Goal: Task Accomplishment & Management: Complete application form

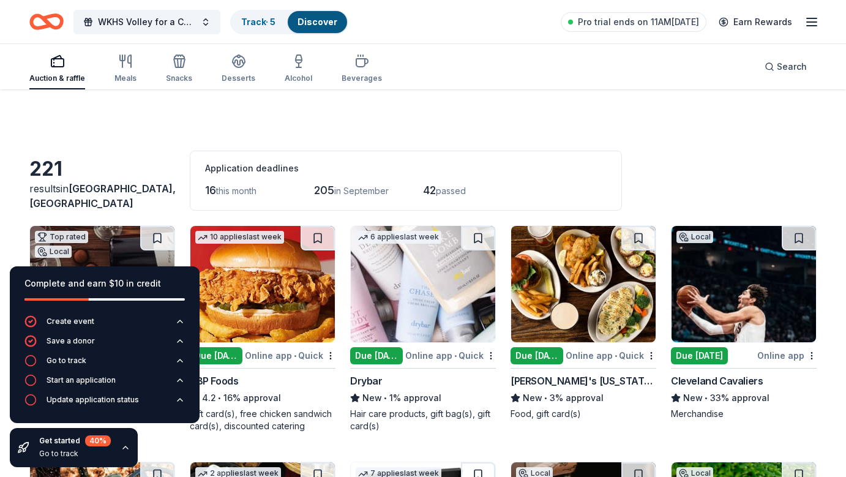
scroll to position [390, 0]
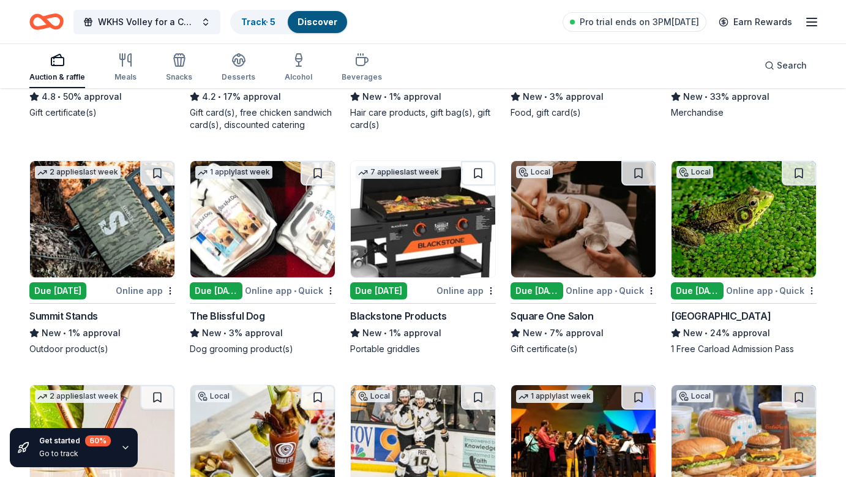
scroll to position [302, 0]
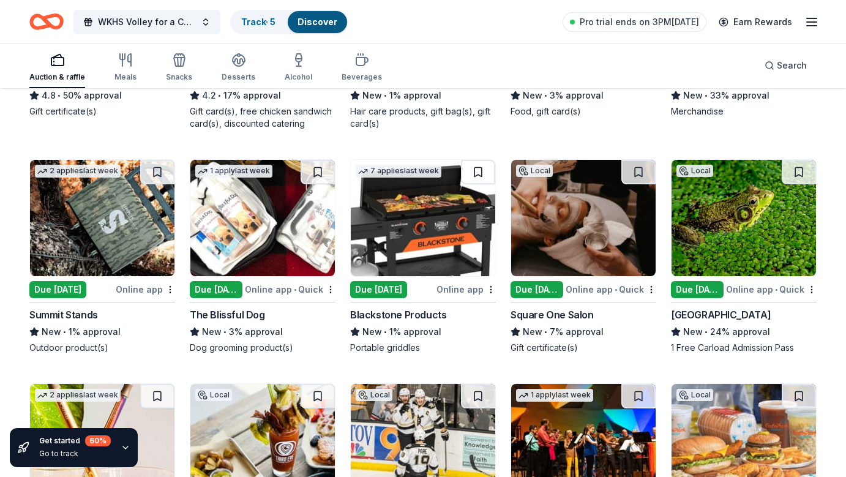
click at [260, 222] on img at bounding box center [262, 218] width 144 height 116
click at [731, 211] on img at bounding box center [743, 218] width 144 height 116
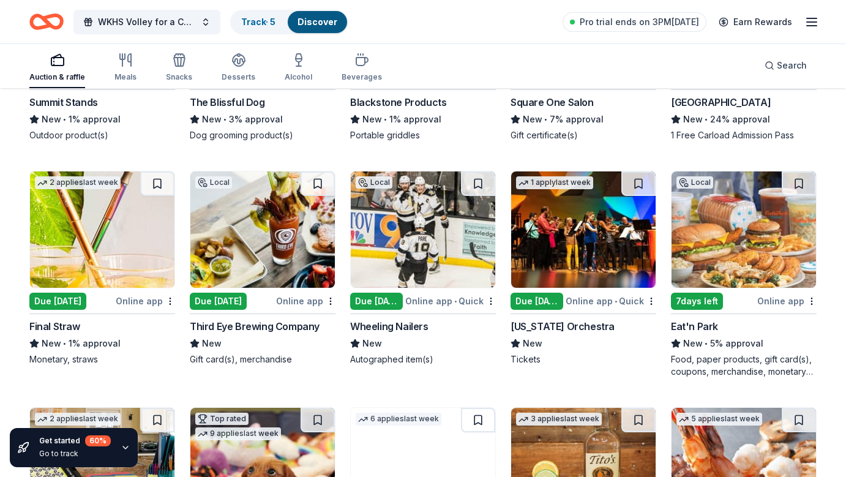
scroll to position [519, 0]
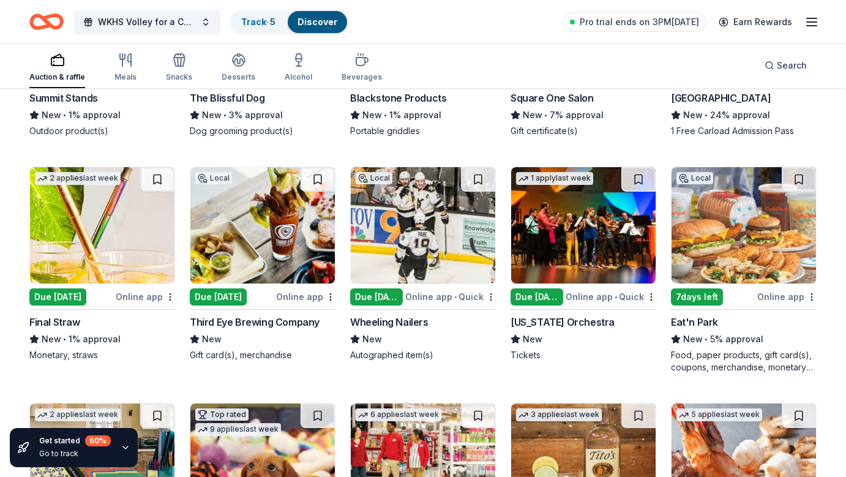
click at [116, 239] on img at bounding box center [102, 225] width 144 height 116
click at [247, 327] on div "Third Eye Brewing Company" at bounding box center [255, 321] width 130 height 15
click at [753, 231] on img at bounding box center [743, 225] width 144 height 116
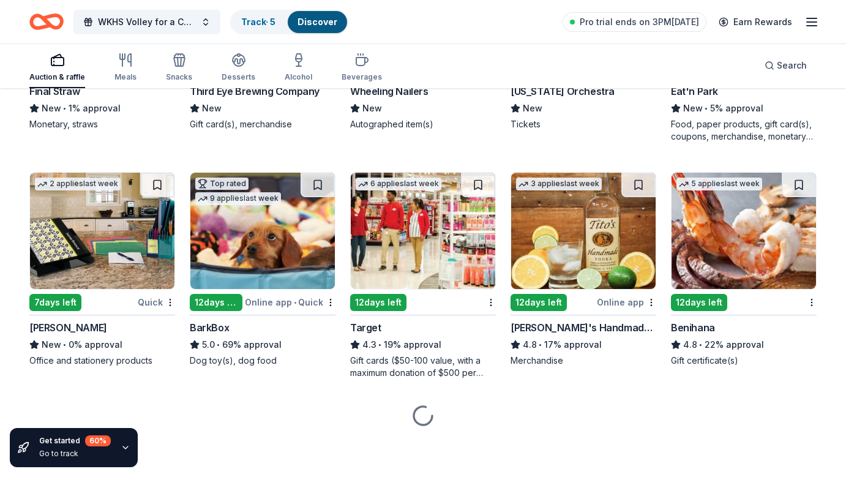
scroll to position [749, 0]
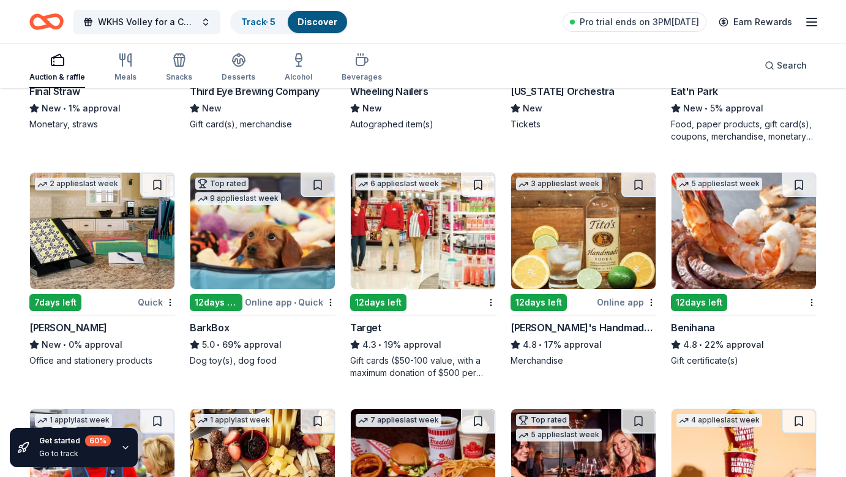
click at [106, 260] on img at bounding box center [102, 231] width 144 height 116
click at [108, 259] on img at bounding box center [102, 231] width 144 height 116
click at [396, 246] on img at bounding box center [423, 231] width 144 height 116
click at [719, 265] on img at bounding box center [743, 231] width 144 height 116
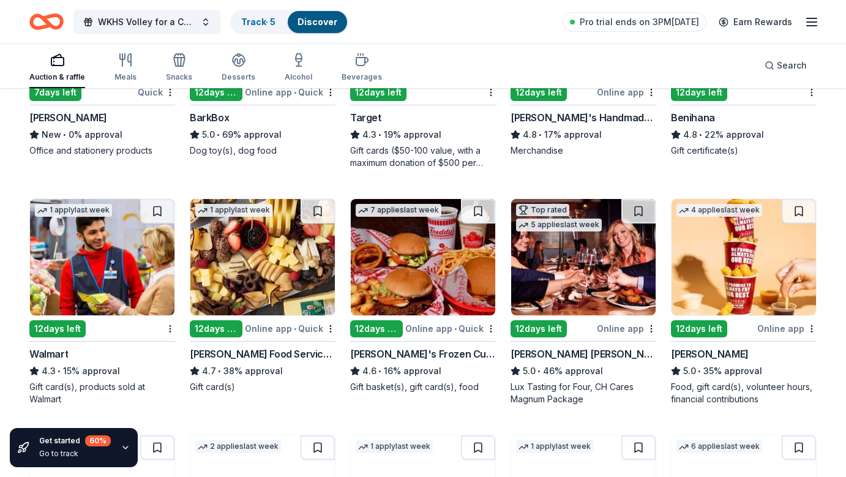
scroll to position [961, 0]
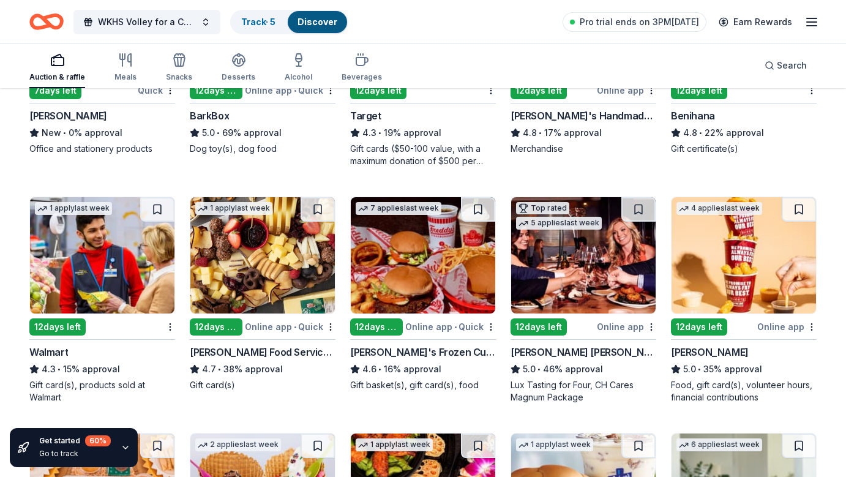
click at [768, 291] on img at bounding box center [743, 255] width 144 height 116
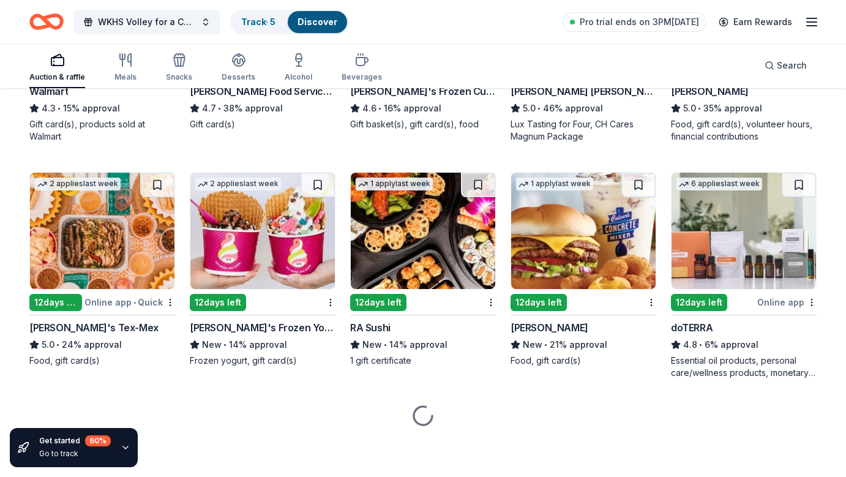
scroll to position [1222, 0]
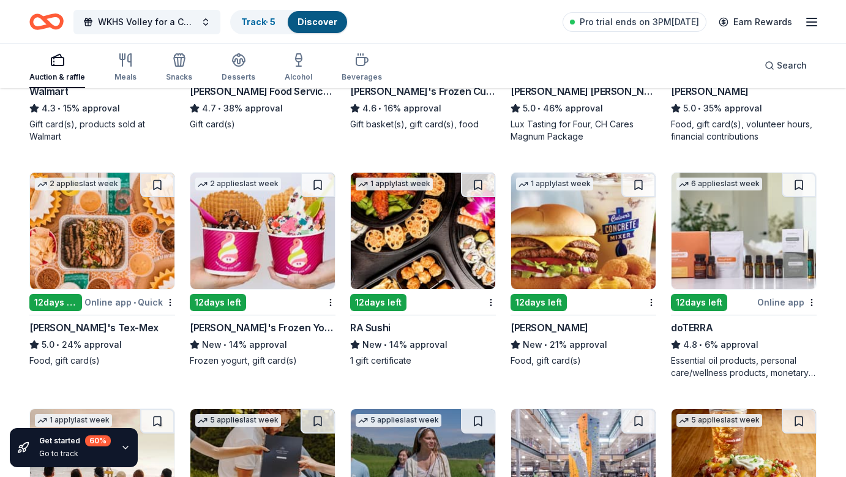
click at [236, 242] on img at bounding box center [262, 231] width 144 height 116
click at [567, 216] on img at bounding box center [583, 231] width 144 height 116
click at [740, 239] on img at bounding box center [743, 231] width 144 height 116
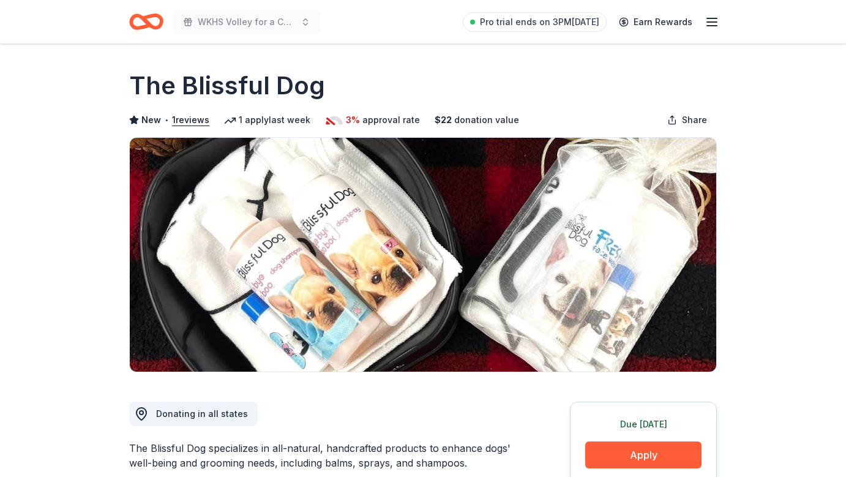
scroll to position [65, 0]
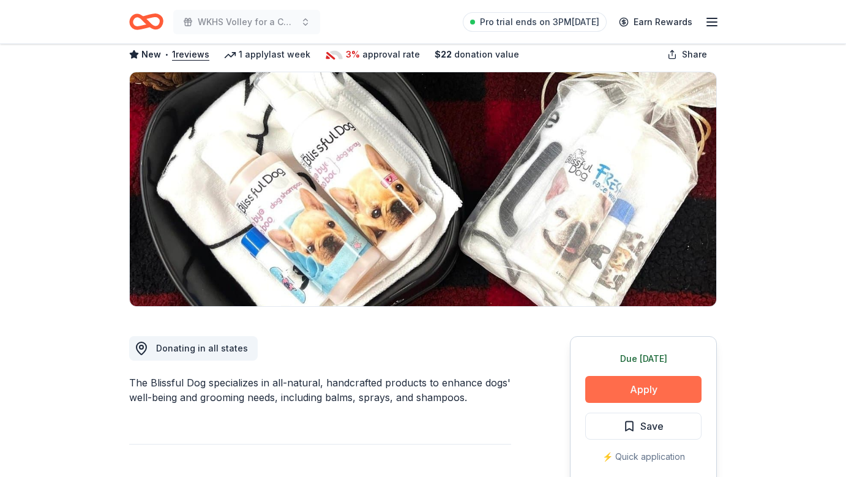
click at [628, 397] on button "Apply" at bounding box center [643, 389] width 116 height 27
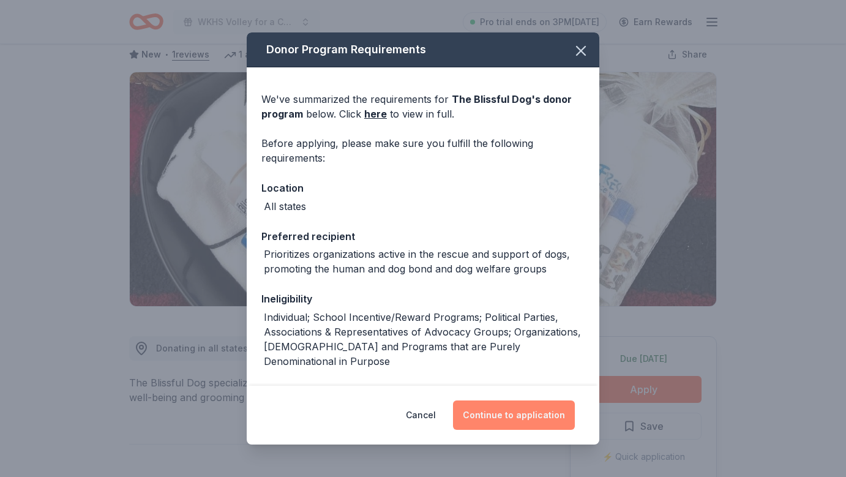
click at [516, 418] on button "Continue to application" at bounding box center [514, 414] width 122 height 29
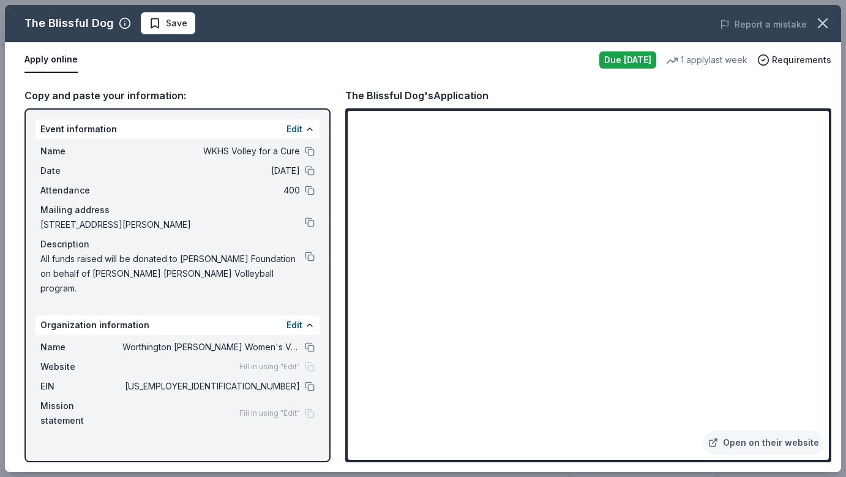
click at [433, 2] on div "The Blissful Dog Save Report a mistake Apply online Due today 1 apply last week…" at bounding box center [423, 238] width 846 height 477
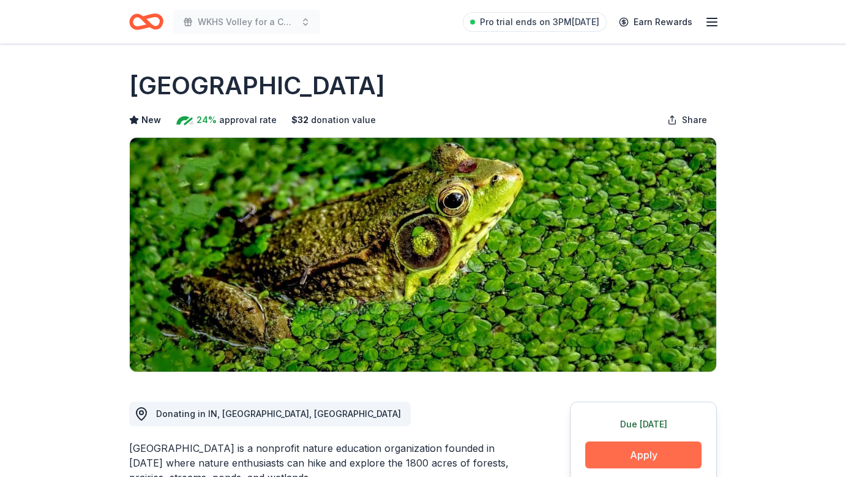
click at [631, 455] on button "Apply" at bounding box center [643, 454] width 116 height 27
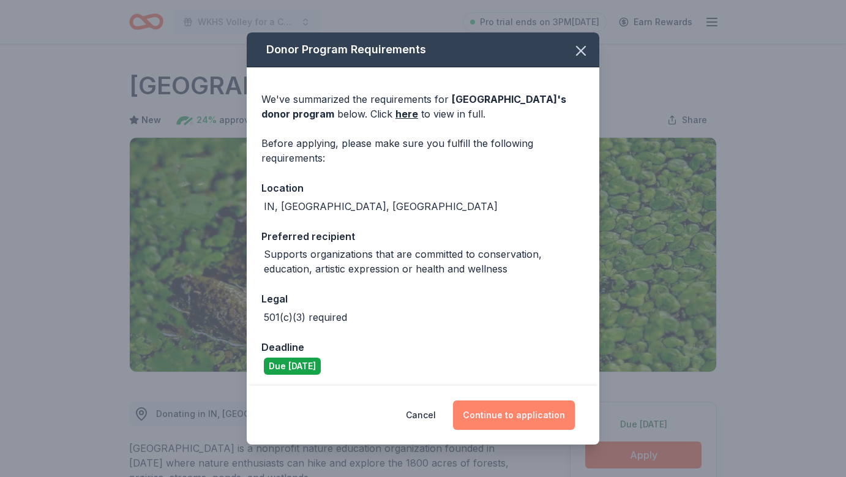
click at [513, 417] on button "Continue to application" at bounding box center [514, 414] width 122 height 29
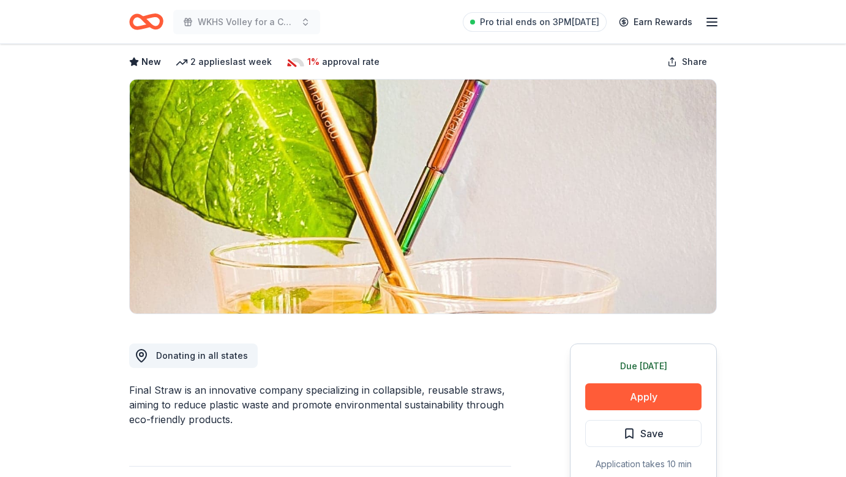
scroll to position [59, 0]
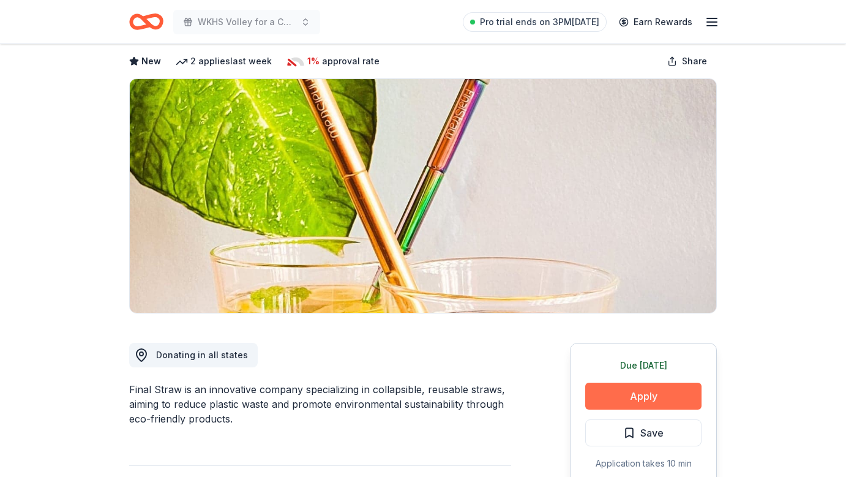
click at [665, 406] on button "Apply" at bounding box center [643, 395] width 116 height 27
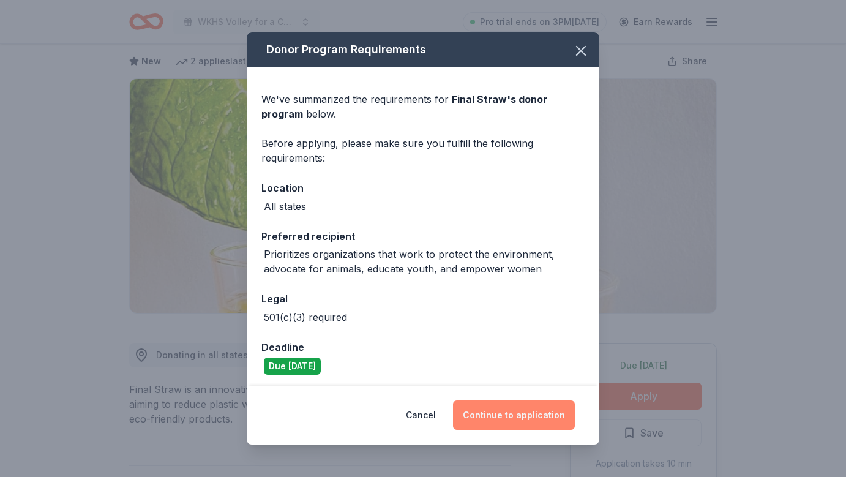
click at [540, 415] on button "Continue to application" at bounding box center [514, 414] width 122 height 29
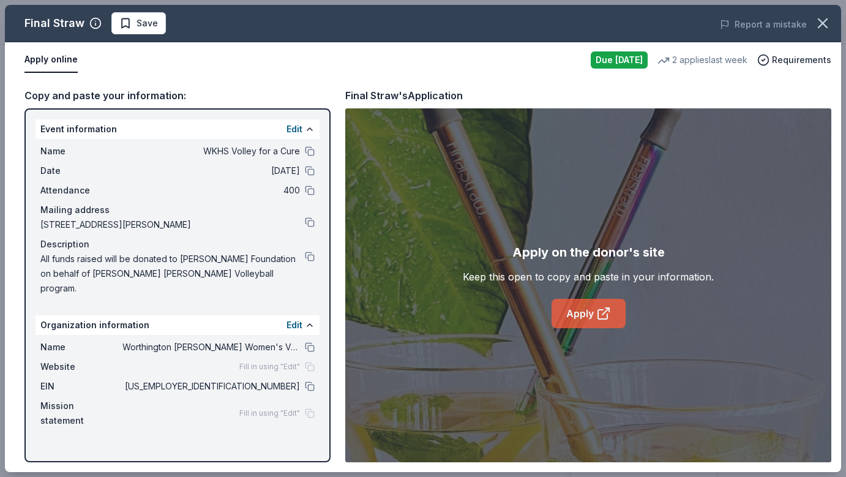
click at [583, 311] on link "Apply" at bounding box center [588, 313] width 74 height 29
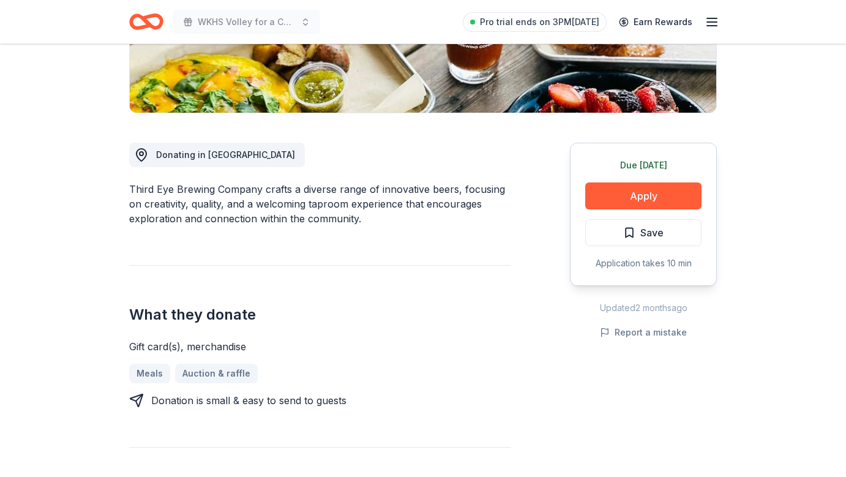
scroll to position [219, 0]
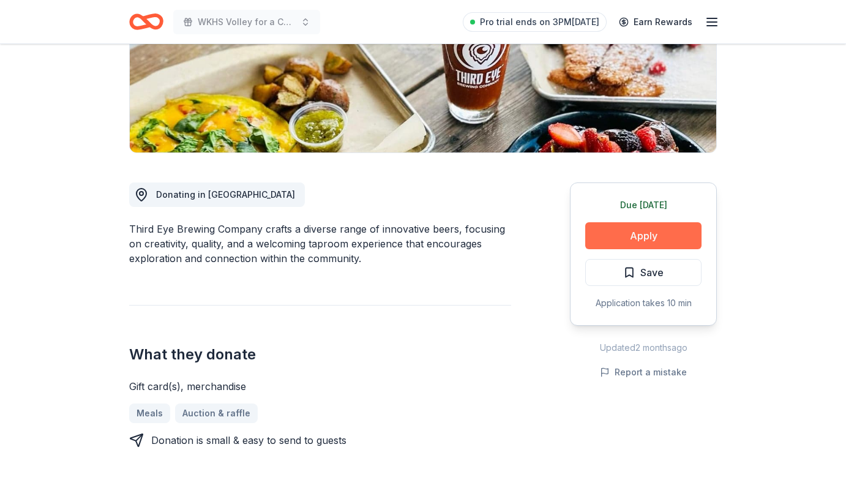
click at [639, 234] on button "Apply" at bounding box center [643, 235] width 116 height 27
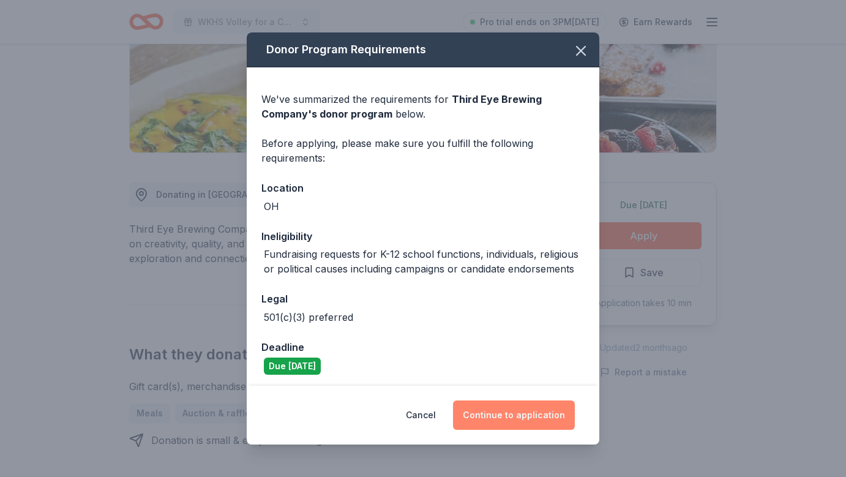
click at [528, 409] on button "Continue to application" at bounding box center [514, 414] width 122 height 29
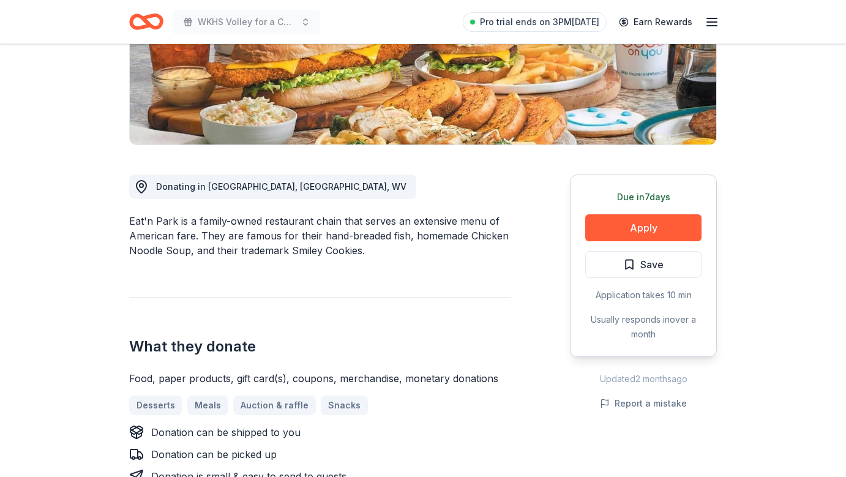
scroll to position [244, 0]
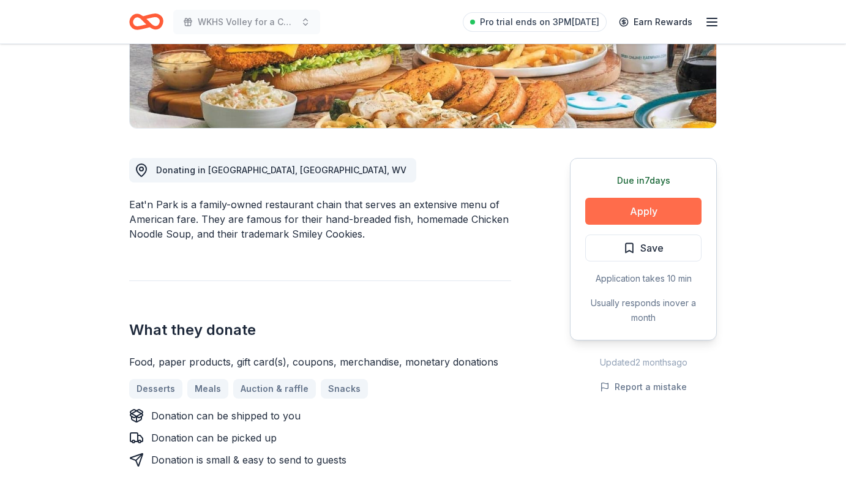
click at [644, 209] on button "Apply" at bounding box center [643, 211] width 116 height 27
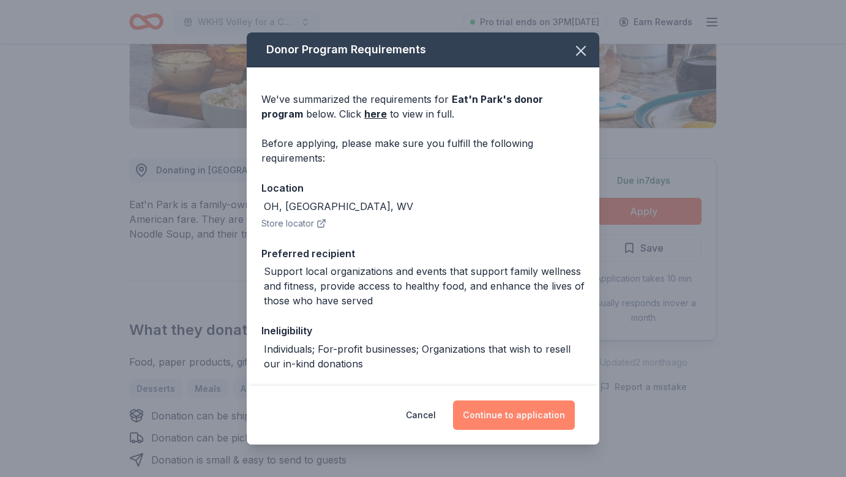
click at [537, 426] on button "Continue to application" at bounding box center [514, 414] width 122 height 29
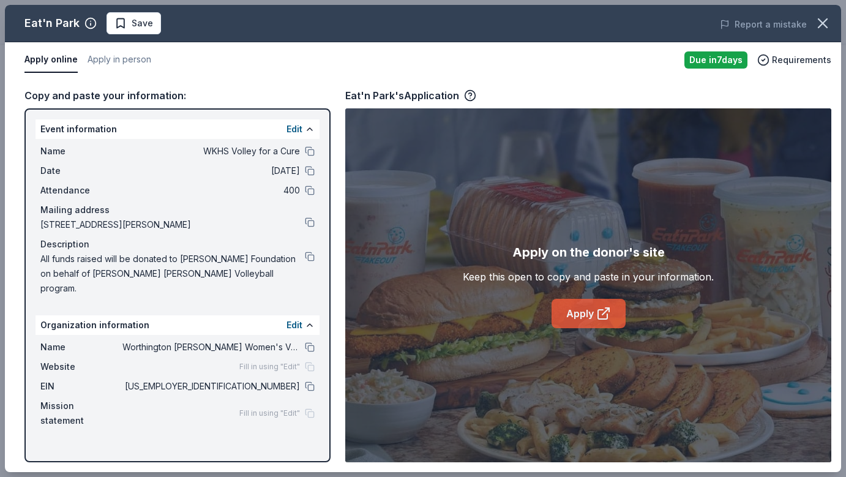
click at [576, 313] on link "Apply" at bounding box center [588, 313] width 74 height 29
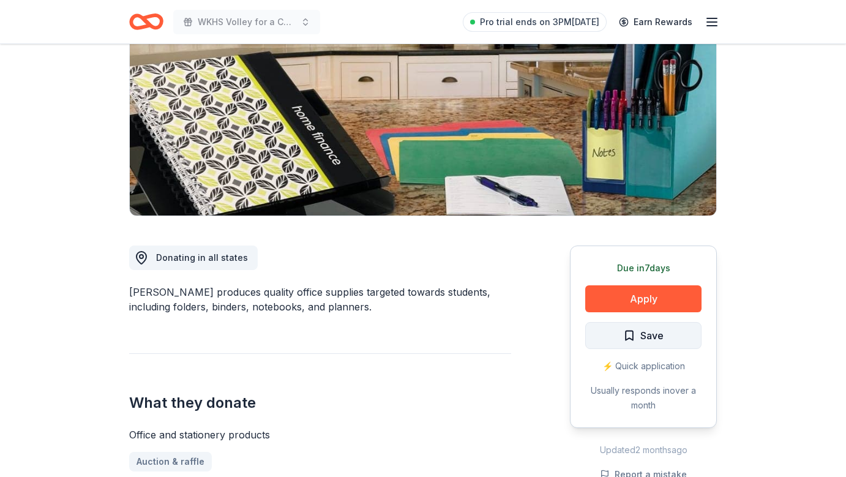
scroll to position [188, 0]
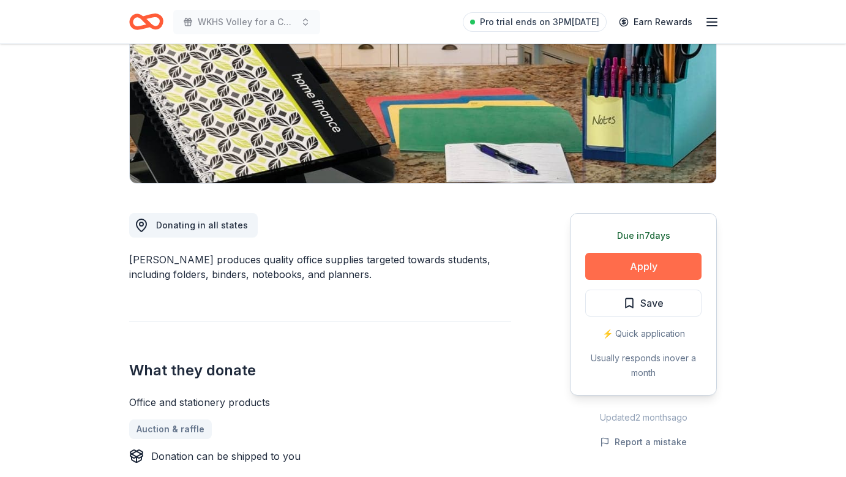
click at [624, 271] on button "Apply" at bounding box center [643, 266] width 116 height 27
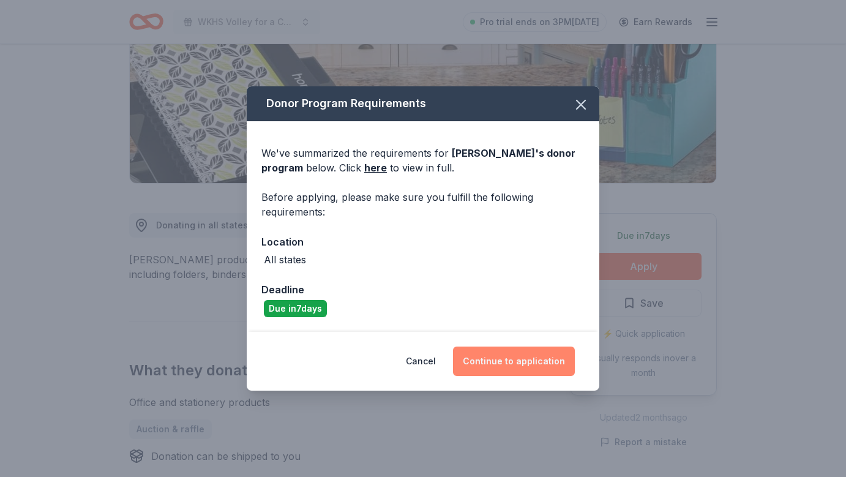
click at [515, 370] on button "Continue to application" at bounding box center [514, 360] width 122 height 29
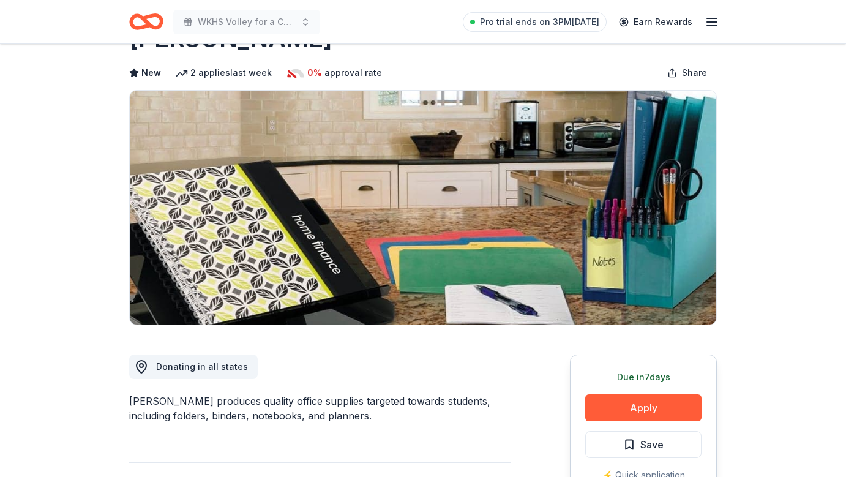
scroll to position [132, 0]
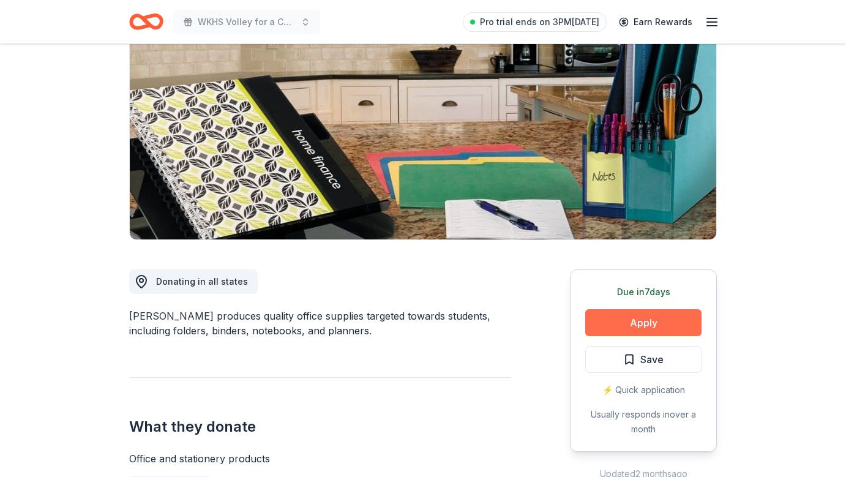
click at [641, 321] on button "Apply" at bounding box center [643, 322] width 116 height 27
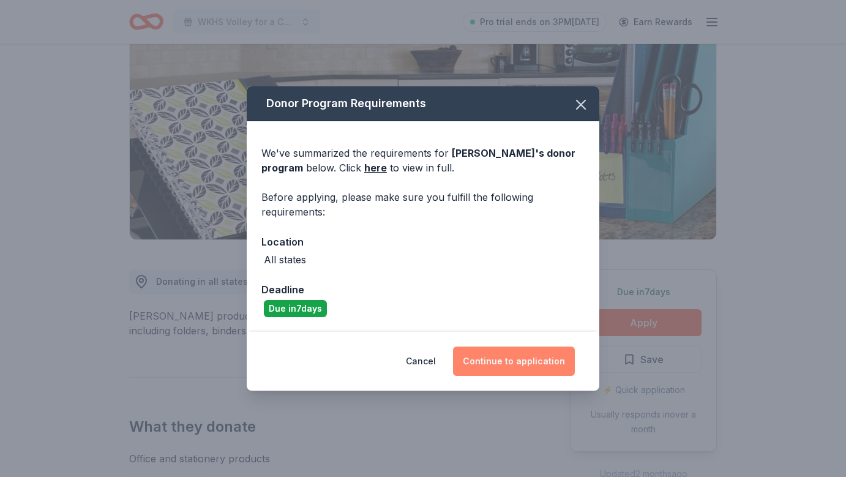
click at [534, 366] on button "Continue to application" at bounding box center [514, 360] width 122 height 29
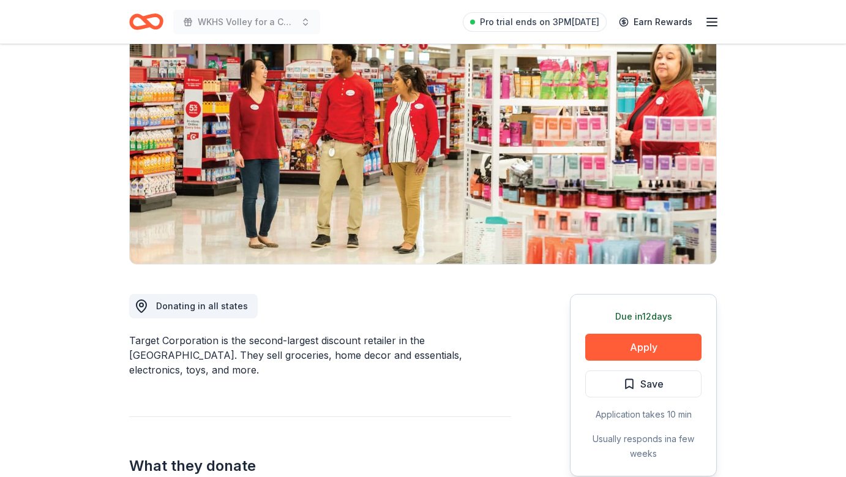
scroll to position [127, 0]
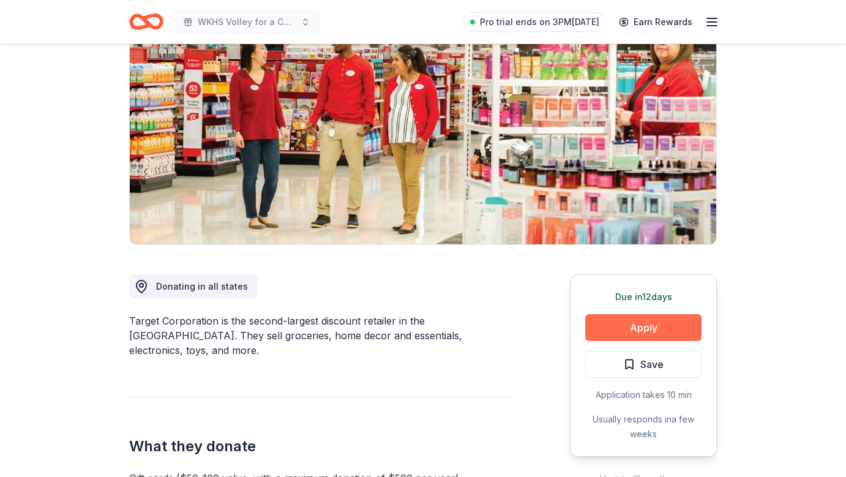
click at [651, 322] on button "Apply" at bounding box center [643, 327] width 116 height 27
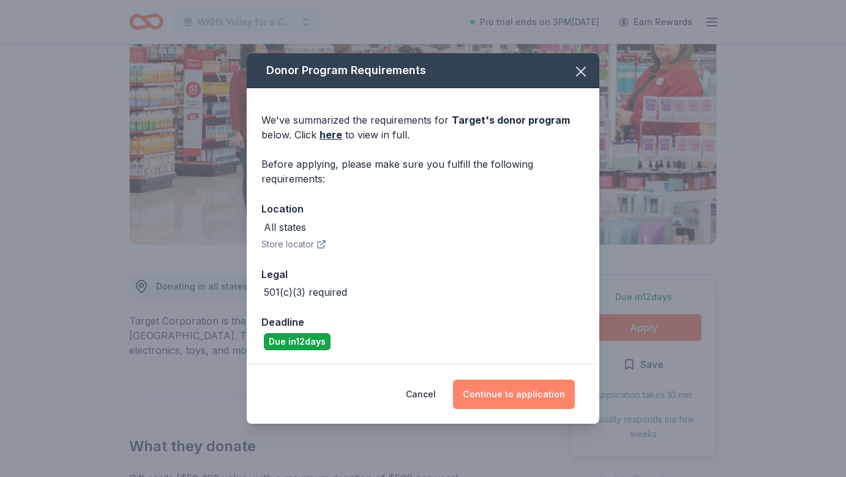
click at [508, 390] on button "Continue to application" at bounding box center [514, 393] width 122 height 29
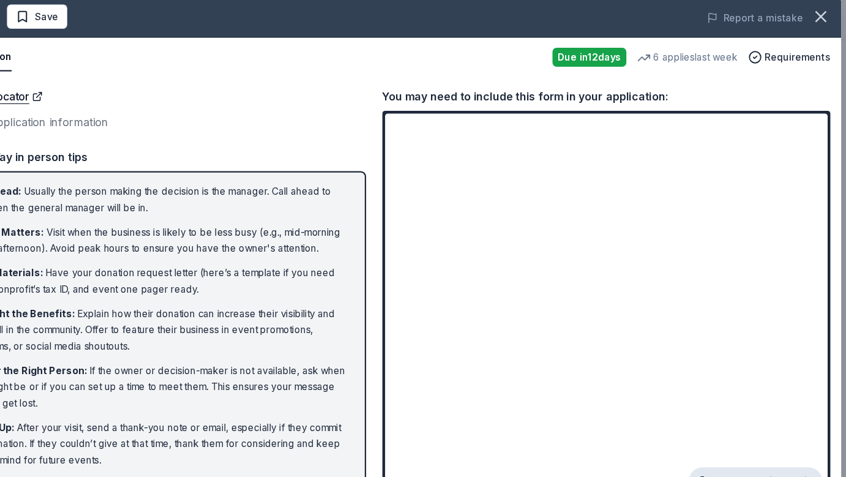
scroll to position [307, 0]
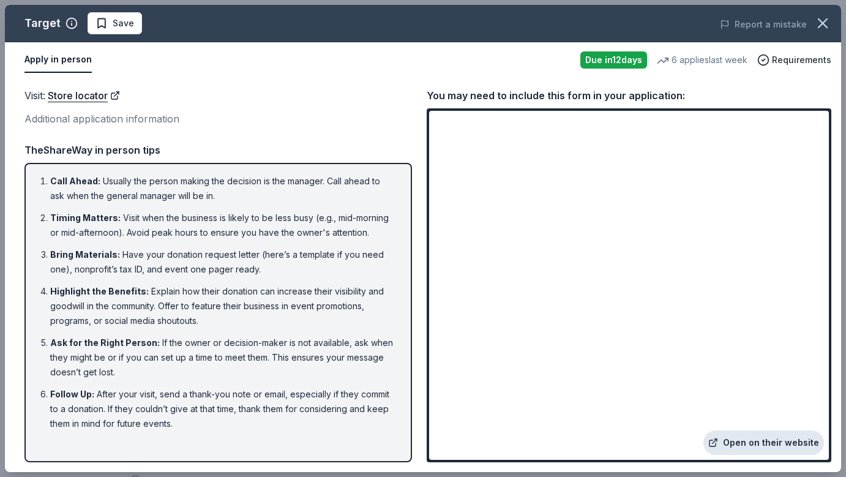
click at [737, 442] on link "Open on their website" at bounding box center [763, 442] width 121 height 24
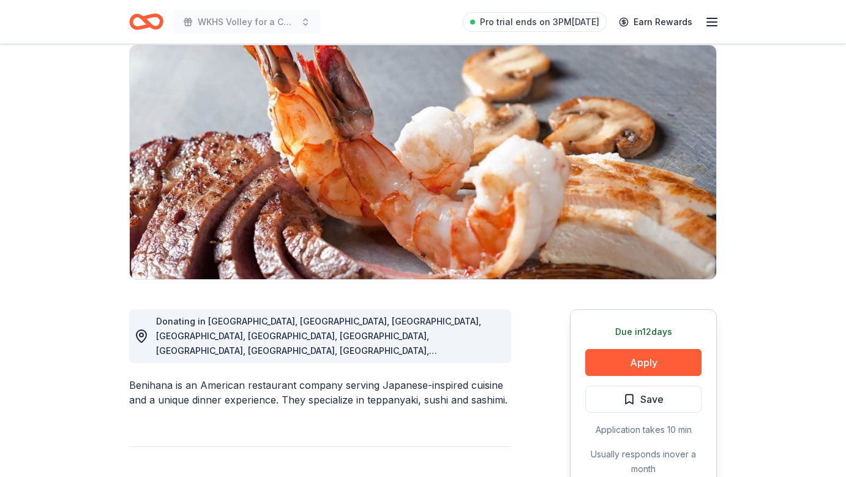
scroll to position [103, 0]
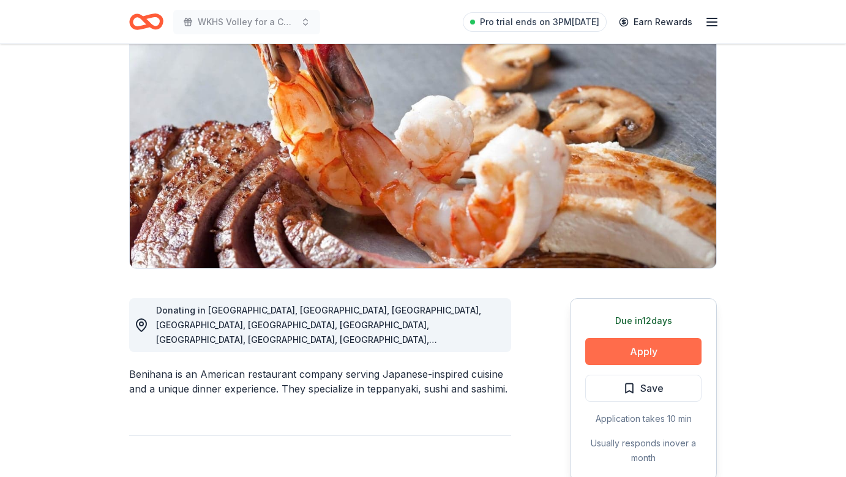
click at [636, 352] on button "Apply" at bounding box center [643, 351] width 116 height 27
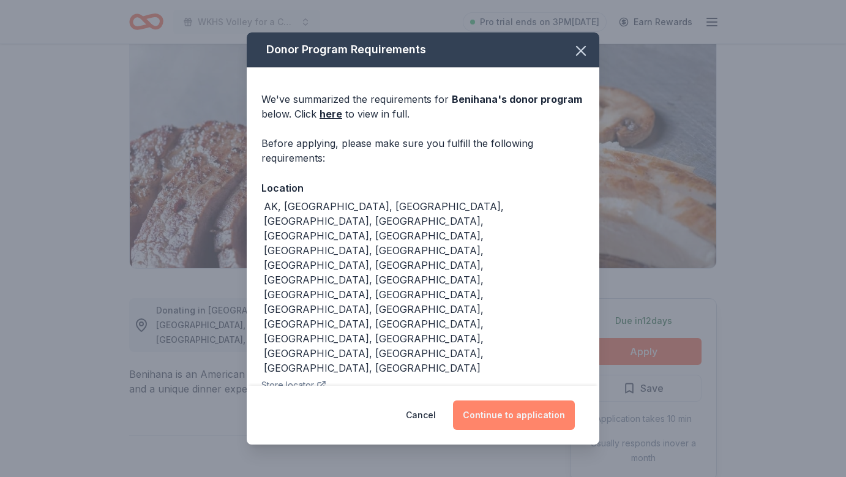
click at [535, 417] on button "Continue to application" at bounding box center [514, 414] width 122 height 29
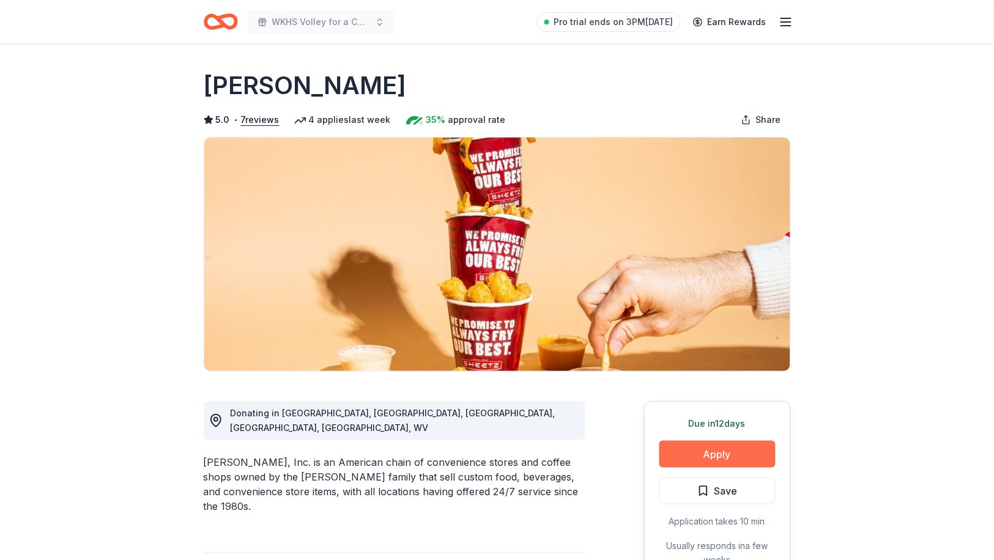
click at [748, 458] on button "Apply" at bounding box center [718, 454] width 116 height 27
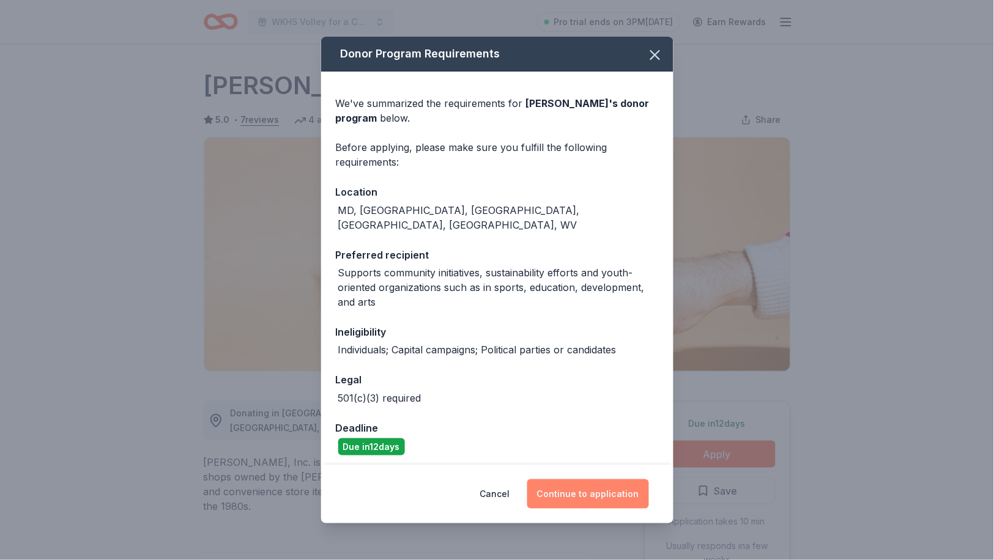
click at [592, 492] on button "Continue to application" at bounding box center [588, 494] width 122 height 29
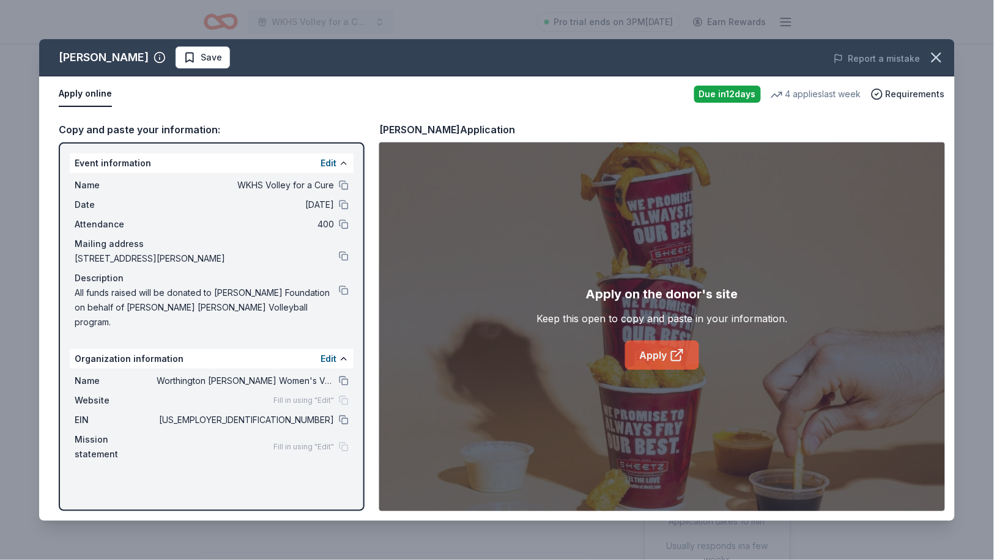
click at [656, 360] on link "Apply" at bounding box center [662, 355] width 74 height 29
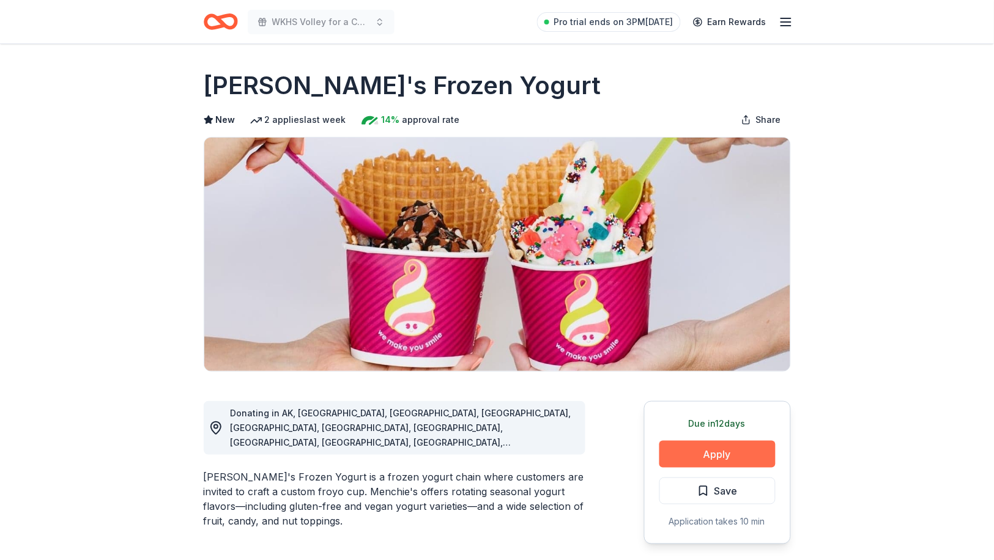
click at [687, 453] on button "Apply" at bounding box center [718, 454] width 116 height 27
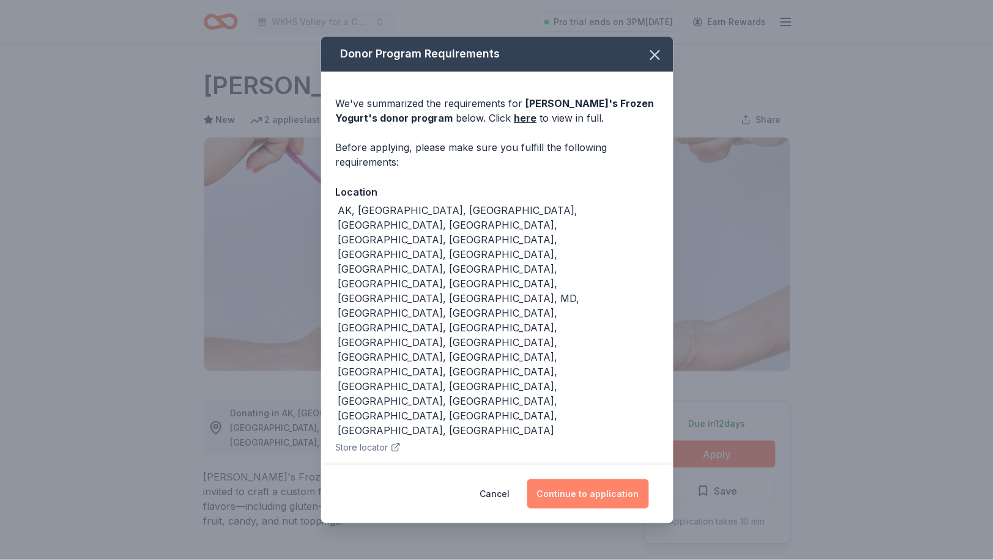
click at [604, 480] on button "Continue to application" at bounding box center [588, 494] width 122 height 29
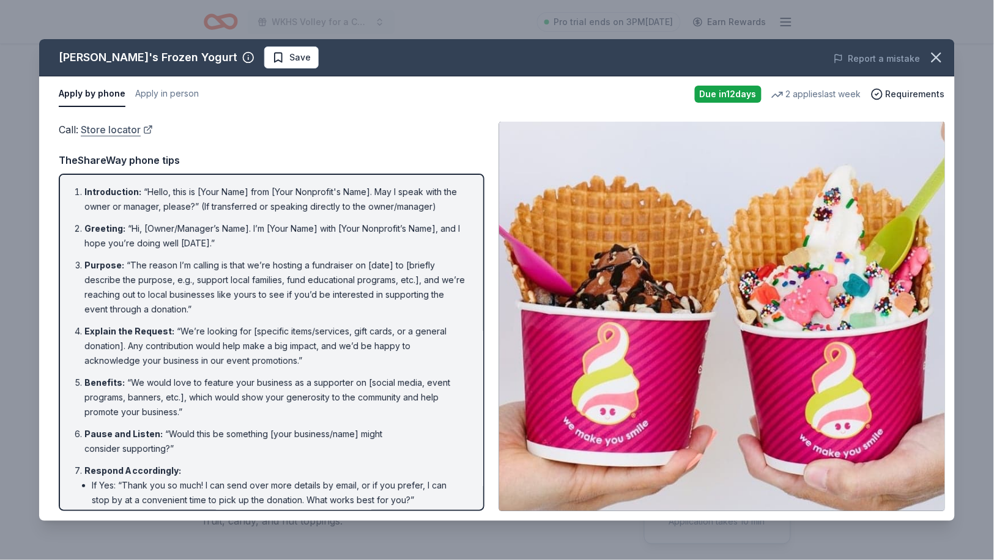
click at [111, 125] on link "Store locator" at bounding box center [117, 130] width 72 height 16
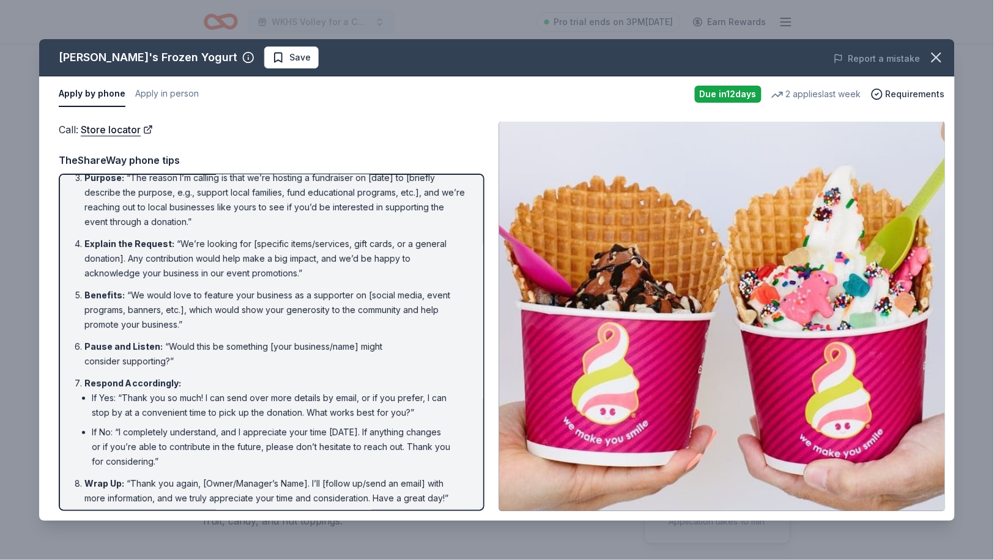
scroll to position [87, 0]
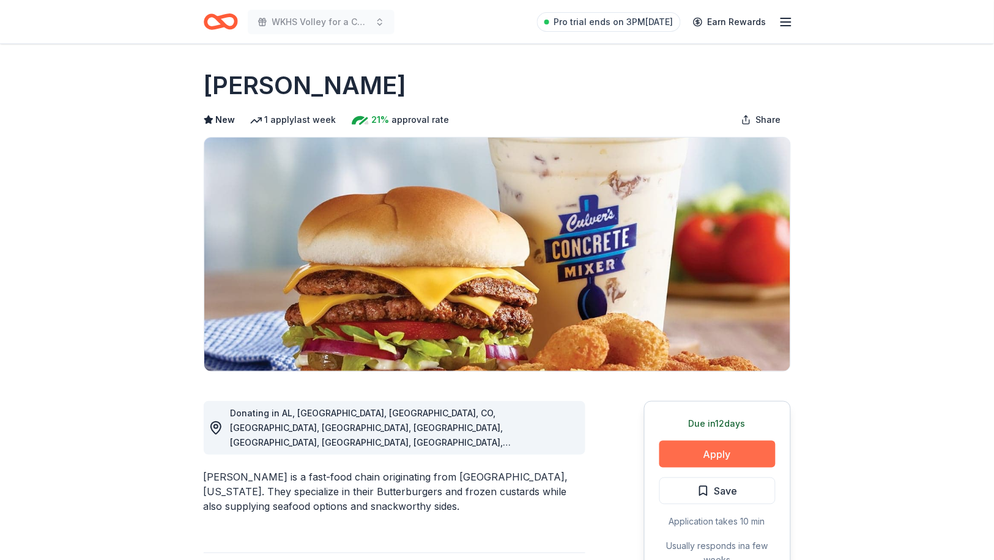
click at [712, 453] on button "Apply" at bounding box center [718, 454] width 116 height 27
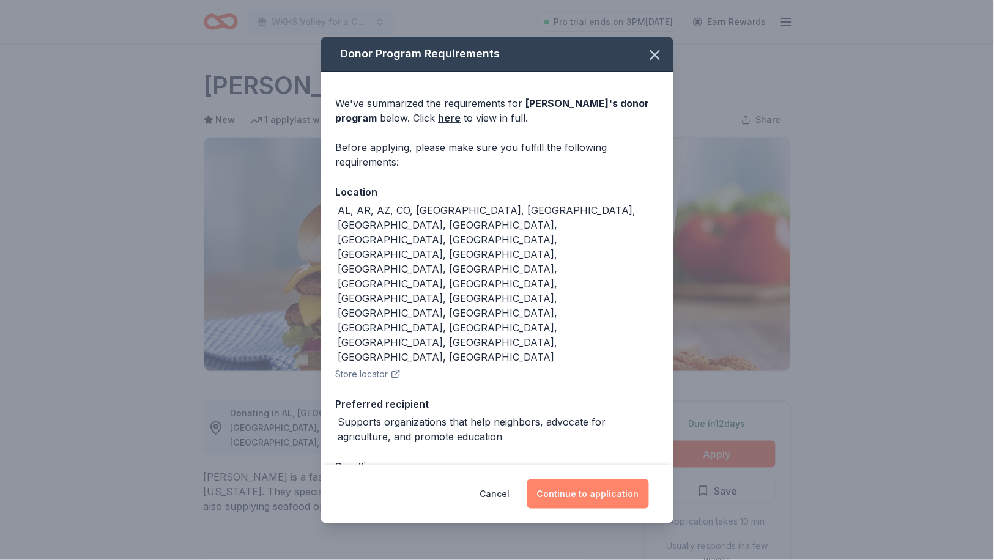
click at [606, 480] on button "Continue to application" at bounding box center [588, 494] width 122 height 29
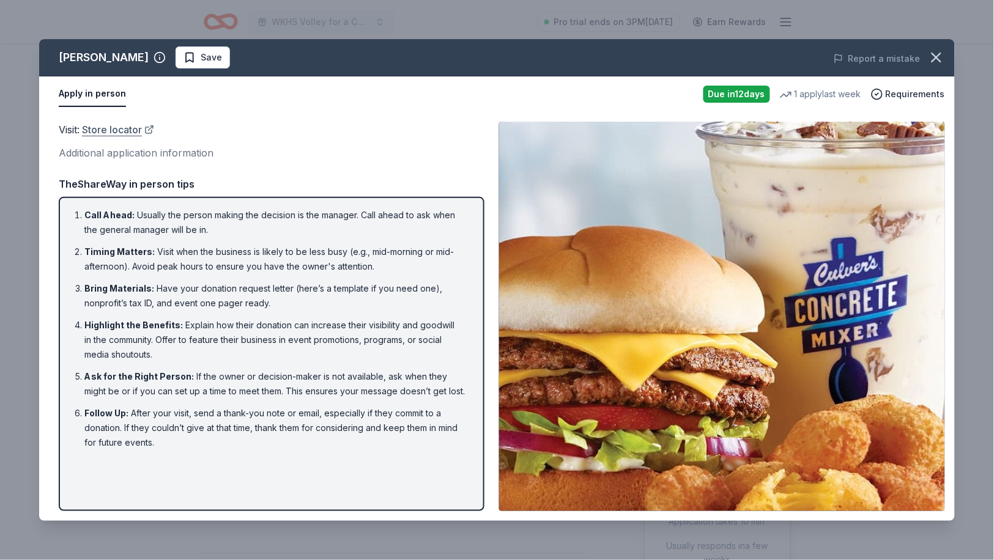
click at [125, 123] on link "Store locator" at bounding box center [118, 130] width 72 height 16
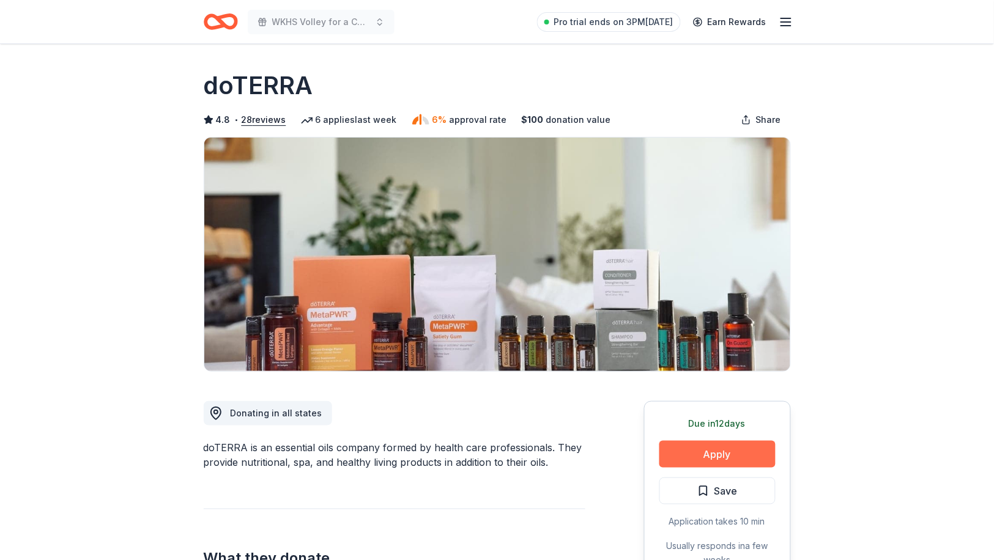
click at [699, 451] on button "Apply" at bounding box center [718, 454] width 116 height 27
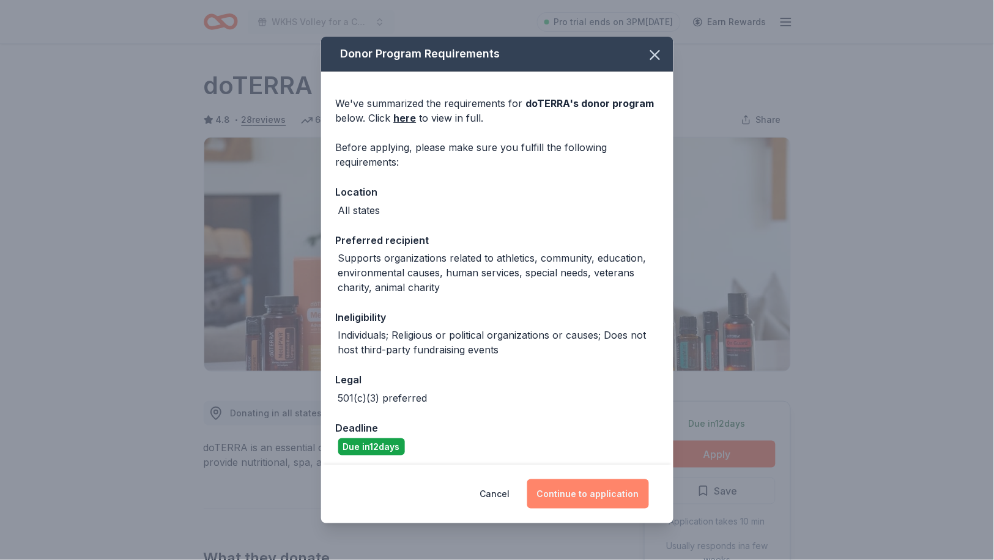
click at [567, 492] on button "Continue to application" at bounding box center [588, 494] width 122 height 29
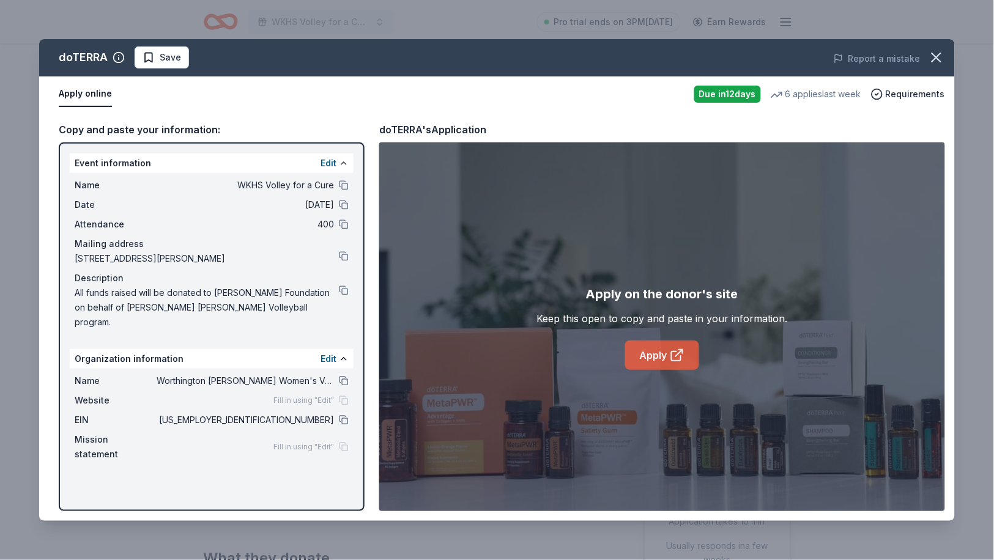
click at [646, 357] on link "Apply" at bounding box center [662, 355] width 74 height 29
